Goal: Check status: Check status

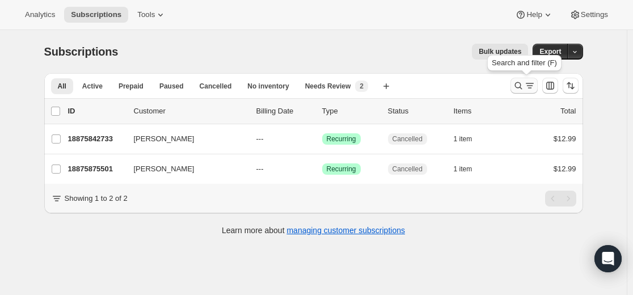
click at [522, 83] on icon "Search and filter results" at bounding box center [517, 85] width 11 height 11
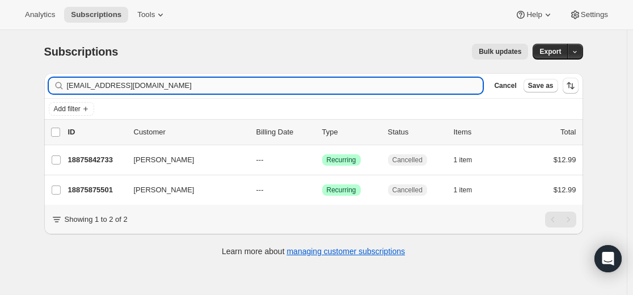
click at [360, 87] on input "[EMAIL_ADDRESS][DOMAIN_NAME]" at bounding box center [275, 86] width 416 height 16
type input "[EMAIL_ADDRESS][DOMAIN_NAME]"
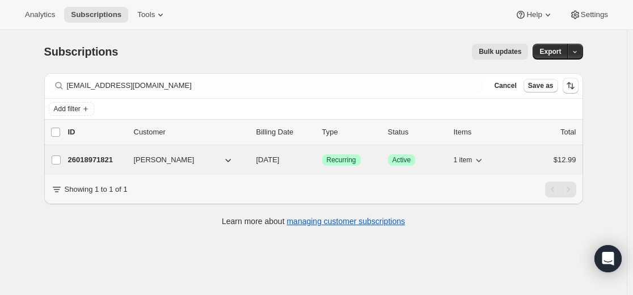
click at [110, 159] on p "26018971821" at bounding box center [96, 159] width 57 height 11
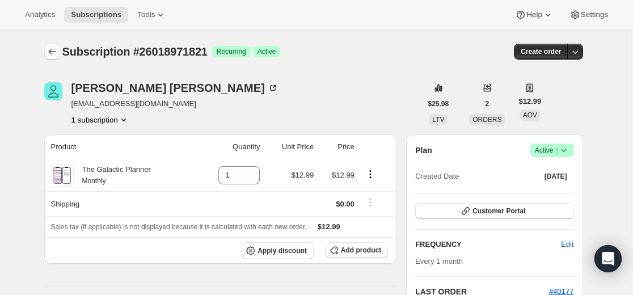
click at [60, 51] on button "Subscriptions" at bounding box center [52, 52] width 16 height 16
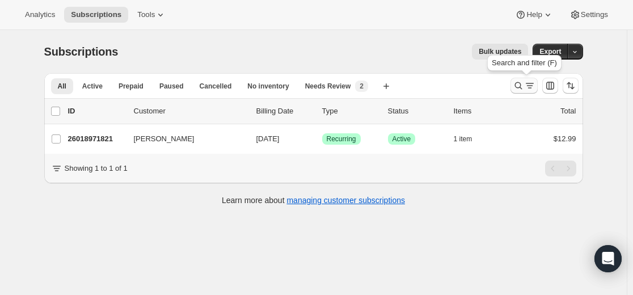
click at [521, 84] on icon "Search and filter results" at bounding box center [517, 85] width 11 height 11
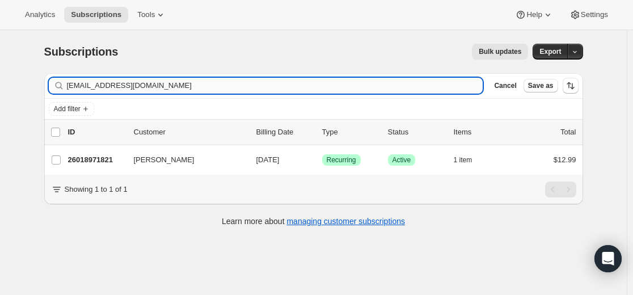
click at [387, 78] on input "[EMAIL_ADDRESS][DOMAIN_NAME]" at bounding box center [275, 86] width 416 height 16
type input "[EMAIL_ADDRESS][DOMAIN_NAME]"
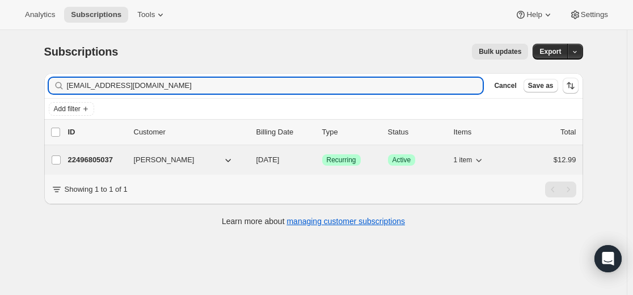
click at [109, 160] on p "22496805037" at bounding box center [96, 159] width 57 height 11
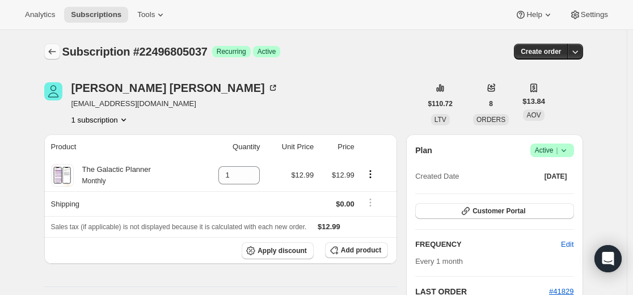
click at [56, 50] on icon "Subscriptions" at bounding box center [51, 51] width 11 height 11
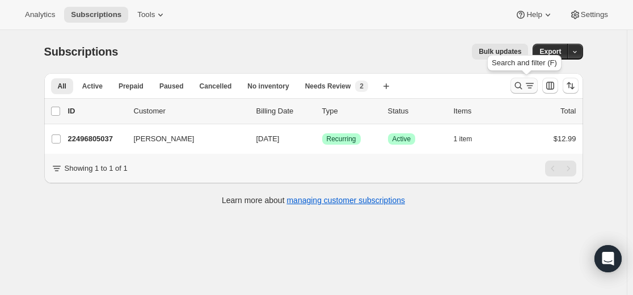
click at [513, 84] on button "Search and filter results" at bounding box center [523, 86] width 27 height 16
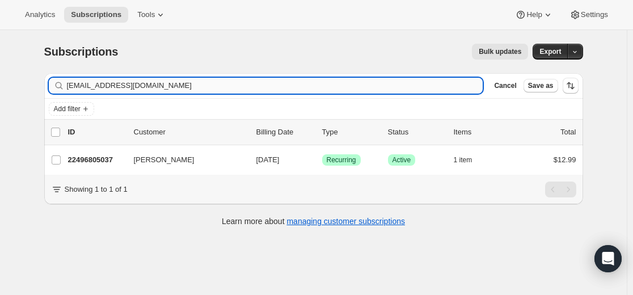
click at [376, 84] on input "[EMAIL_ADDRESS][DOMAIN_NAME]" at bounding box center [275, 86] width 416 height 16
type input "[EMAIL_ADDRESS][DOMAIN_NAME]"
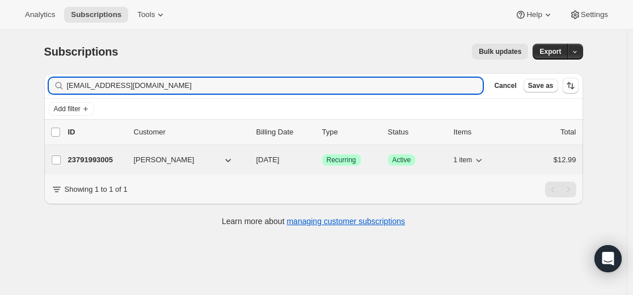
click at [111, 158] on p "23791993005" at bounding box center [96, 159] width 57 height 11
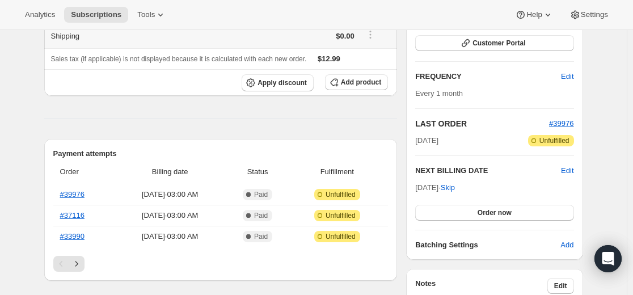
scroll to position [170, 0]
